Goal: Task Accomplishment & Management: Manage account settings

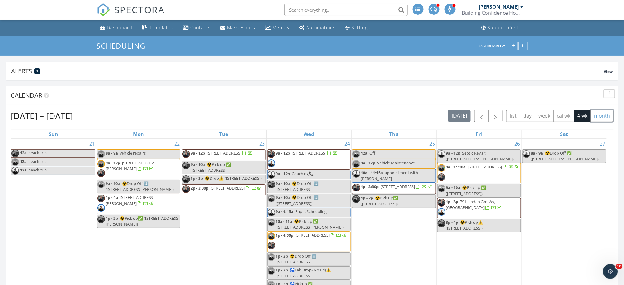
click at [603, 120] on button "month" at bounding box center [602, 116] width 23 height 12
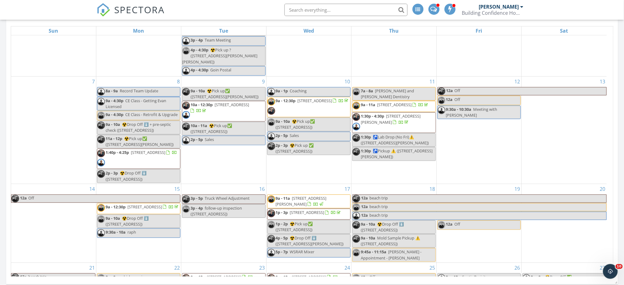
scroll to position [137, 0]
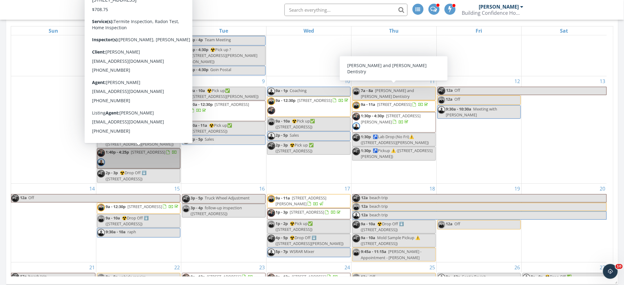
drag, startPoint x: 136, startPoint y: 146, endPoint x: 132, endPoint y: 161, distance: 15.5
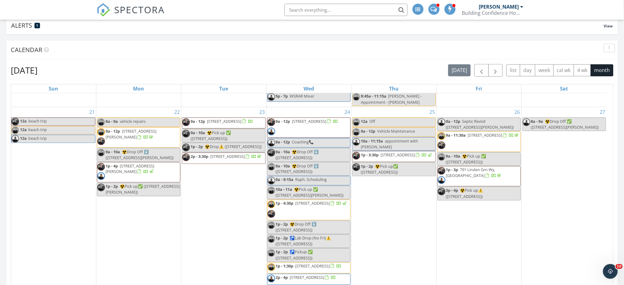
scroll to position [343, 0]
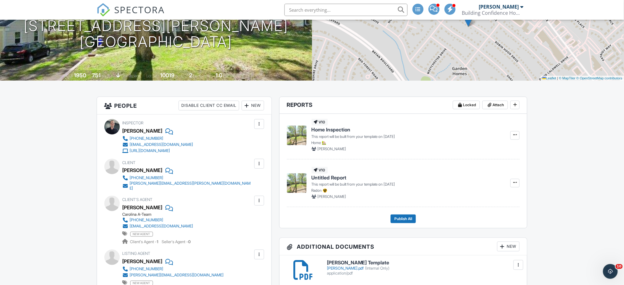
scroll to position [84, 0]
click at [124, 197] on span "Client's Agent" at bounding box center [138, 199] width 30 height 5
drag, startPoint x: 124, startPoint y: 195, endPoint x: 141, endPoint y: 202, distance: 18.2
click at [141, 202] on div "Client's Agent Nick Anders Carolina A-Team 336-601-1816 andersnm13@icloud.com n…" at bounding box center [173, 220] width 100 height 49
copy div "Client's Agent Nick Anders"
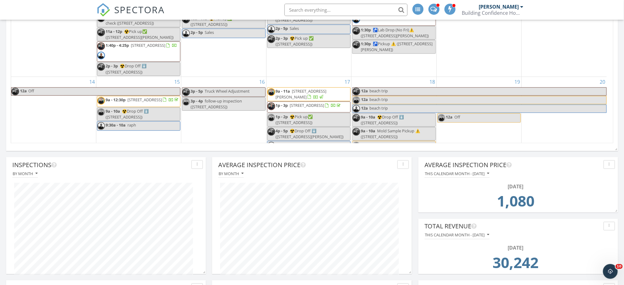
scroll to position [111, 0]
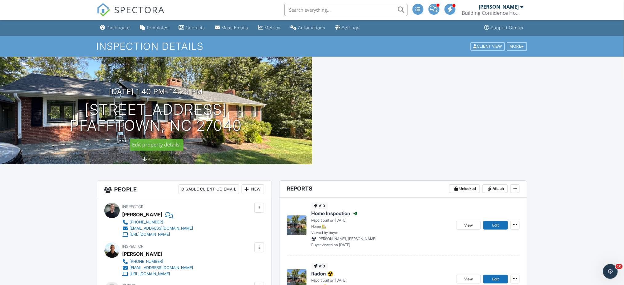
scroll to position [122, 0]
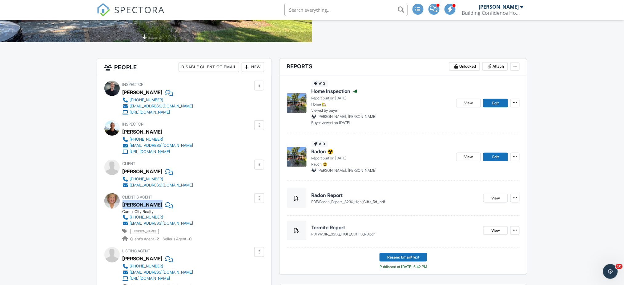
drag, startPoint x: 156, startPoint y: 196, endPoint x: 156, endPoint y: 208, distance: 12.0
click at [156, 208] on div "Client's Agent Sharon Cotten Camel City Realty 336-655-5451 sharoncotten@gmail.…" at bounding box center [173, 217] width 100 height 49
copy div "Sharon Cotten"
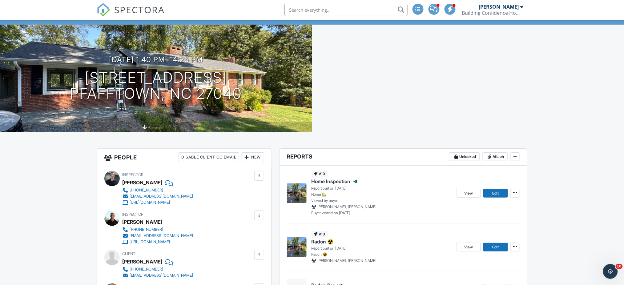
scroll to position [31, 0]
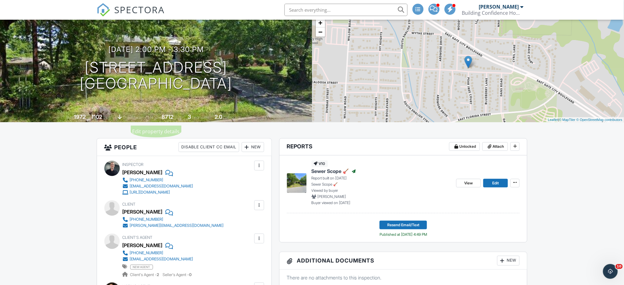
scroll to position [140, 0]
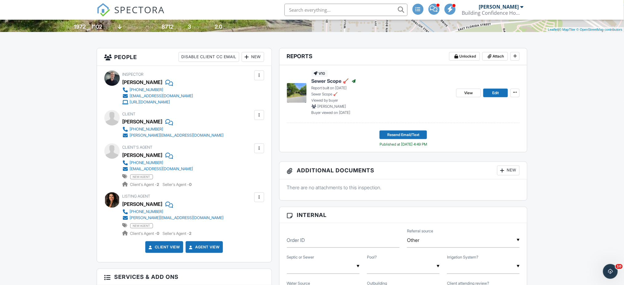
scroll to position [132, 0]
